Goal: Use online tool/utility: Utilize a website feature to perform a specific function

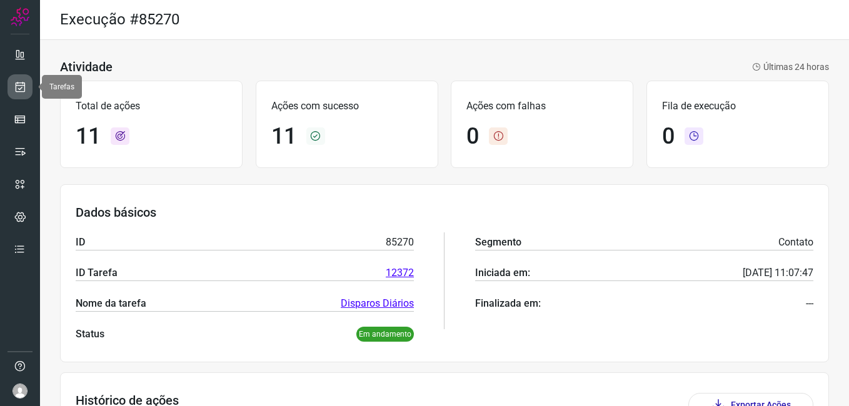
click at [16, 88] on icon at bounding box center [20, 87] width 13 height 13
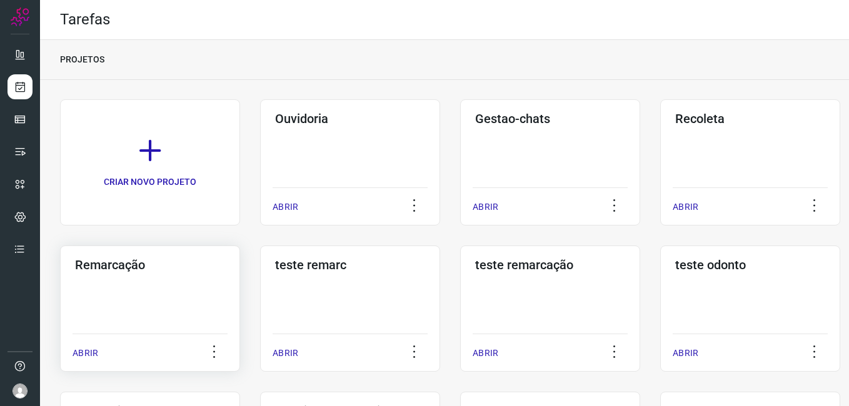
click at [128, 259] on h3 "Remarcação" at bounding box center [150, 265] width 150 height 15
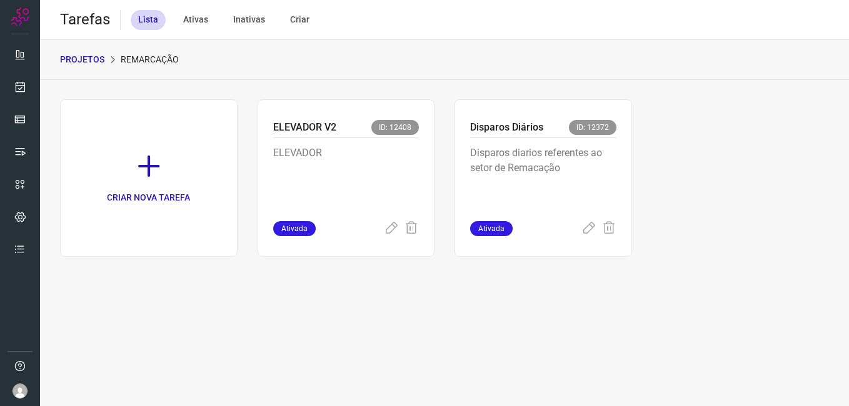
click at [659, 128] on div "CRIAR NOVA TAREFA ELEVADOR V2 ID: 12408 ELEVADOR Ativada Disparos Diários ID: 1…" at bounding box center [444, 178] width 769 height 158
click at [567, 167] on p "Disparos diarios referentes ao setor de Remacação" at bounding box center [543, 177] width 146 height 63
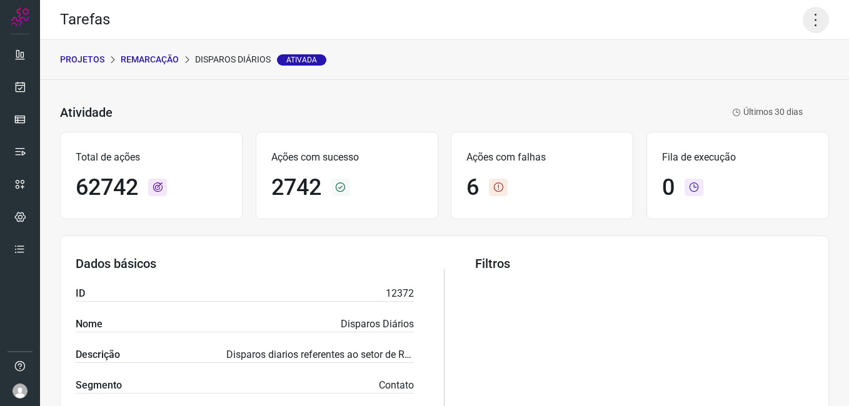
click at [803, 18] on icon at bounding box center [816, 20] width 26 height 26
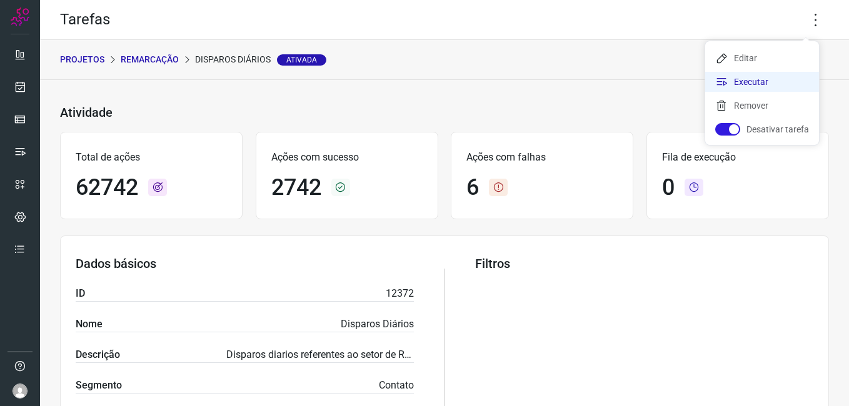
click at [767, 84] on li "Executar" at bounding box center [762, 82] width 114 height 20
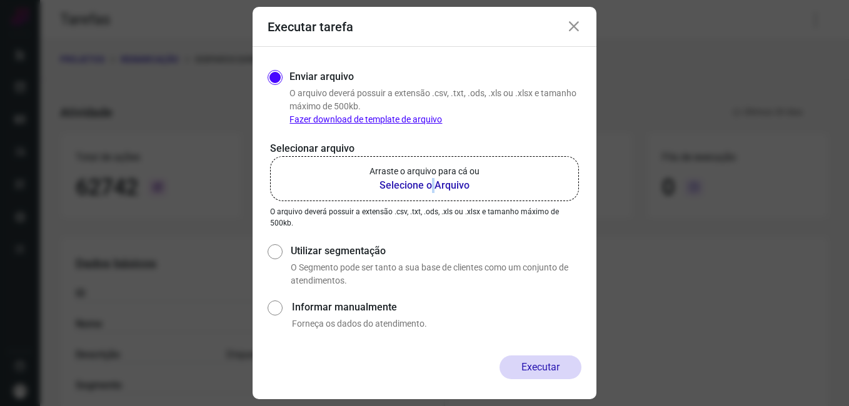
click at [434, 182] on b "Selecione o Arquivo" at bounding box center [424, 185] width 110 height 15
click at [430, 183] on b "Selecione o Arquivo" at bounding box center [424, 185] width 110 height 15
click at [0, 0] on input "Arraste o arquivo para cá ou Selecione o Arquivo" at bounding box center [0, 0] width 0 height 0
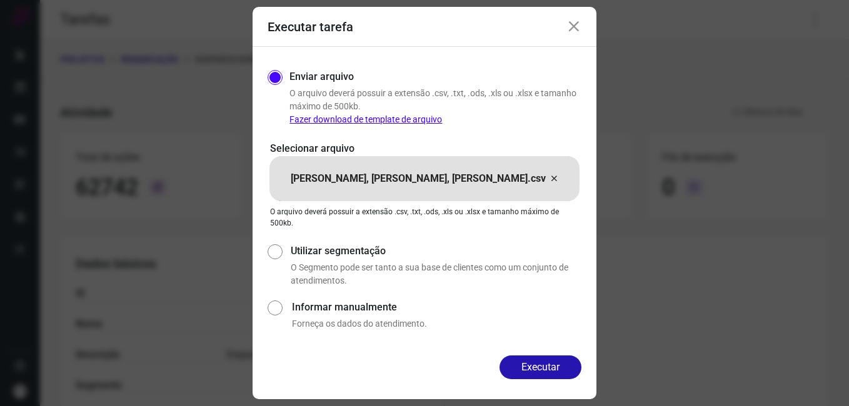
drag, startPoint x: 553, startPoint y: 374, endPoint x: 545, endPoint y: 369, distance: 9.2
click at [549, 372] on button "Executar" at bounding box center [540, 368] width 82 height 24
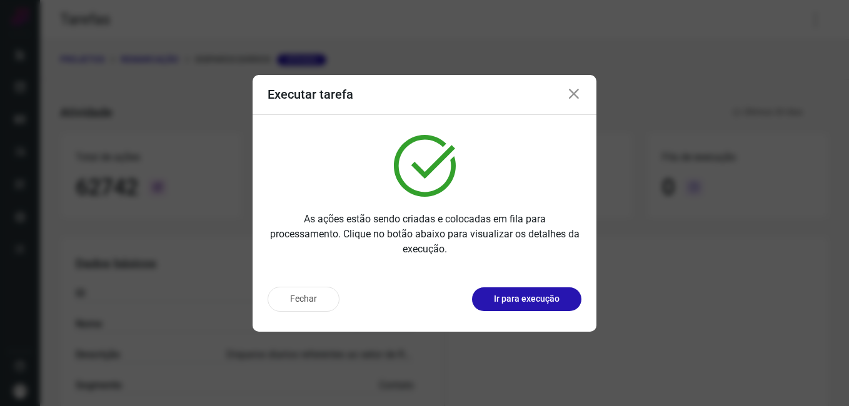
click at [527, 281] on div "Fechar Ir para execução" at bounding box center [425, 304] width 344 height 55
click at [526, 299] on p "Ir para execução" at bounding box center [527, 299] width 66 height 13
